Goal: Information Seeking & Learning: Learn about a topic

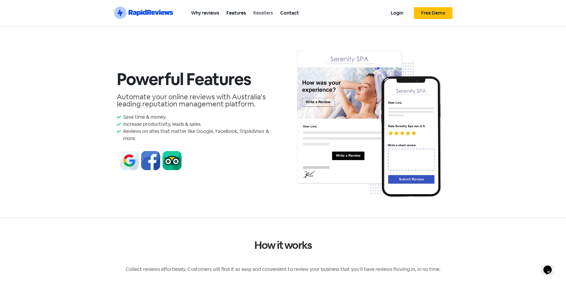
click at [264, 9] on link "Resellers" at bounding box center [263, 12] width 27 height 13
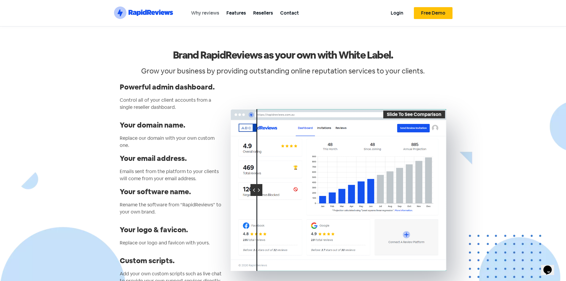
click at [208, 15] on link "Why reviews" at bounding box center [205, 12] width 35 height 13
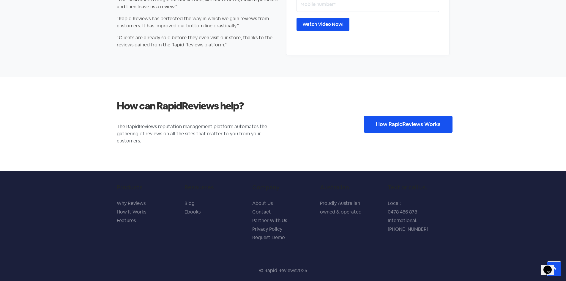
scroll to position [992, 0]
